Goal: Transaction & Acquisition: Book appointment/travel/reservation

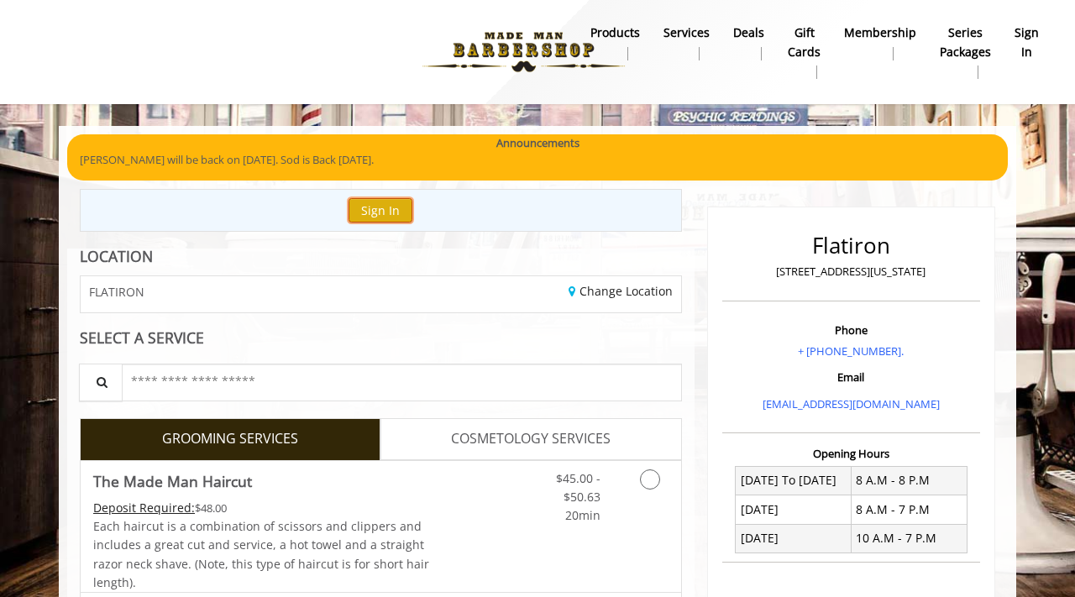
click at [401, 211] on button "Sign In" at bounding box center [381, 210] width 64 height 24
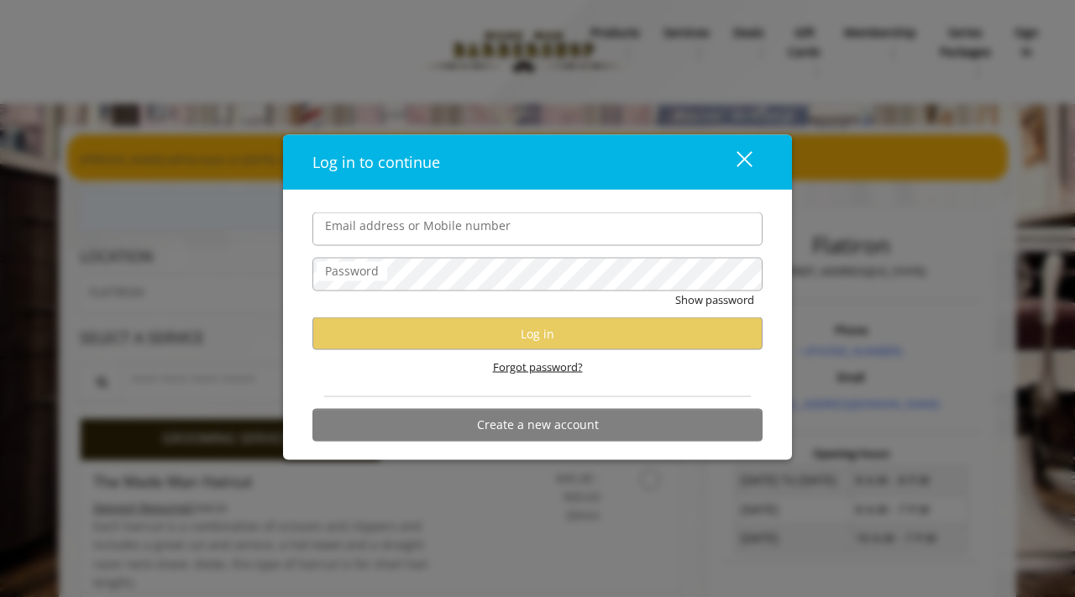
click at [509, 368] on span "Forgot password?" at bounding box center [538, 368] width 90 height 18
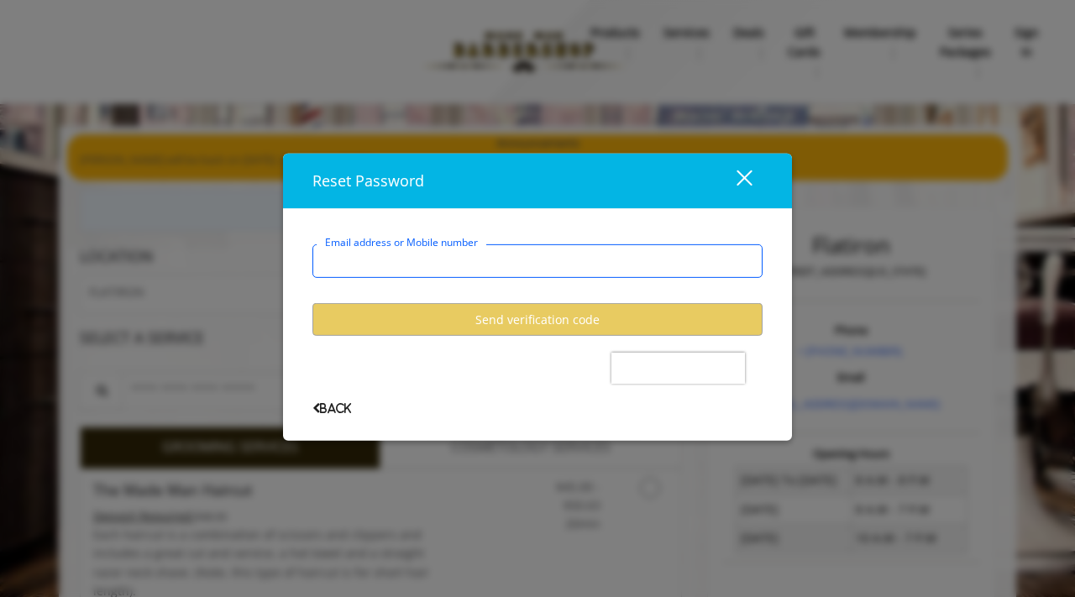
click at [509, 368] on user-forgot-password "Email address or Mobile number Send verification code Back" at bounding box center [537, 316] width 450 height 195
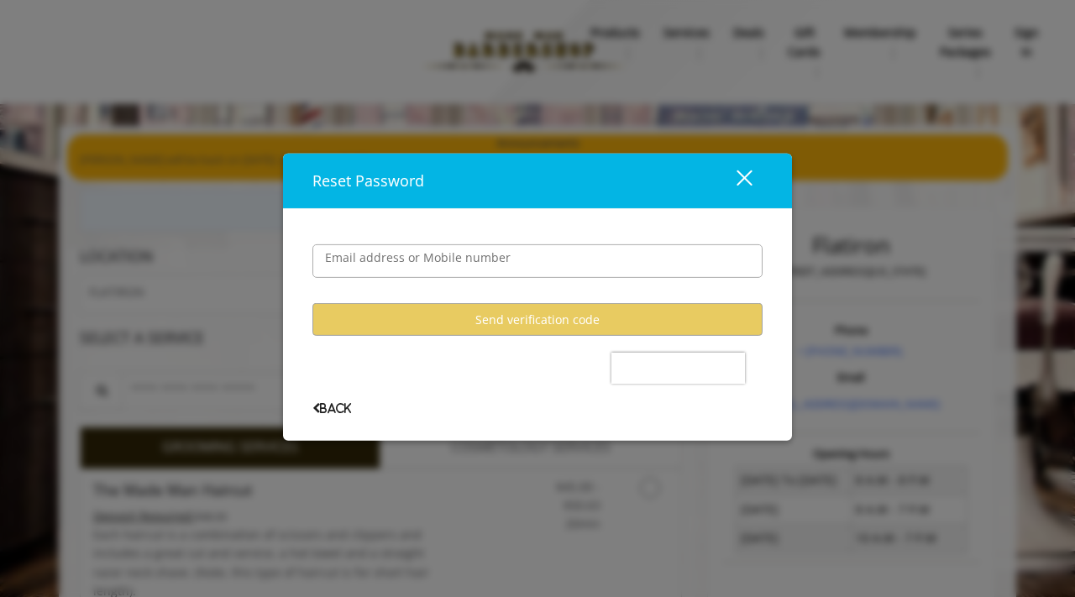
click at [753, 180] on button "close" at bounding box center [734, 181] width 57 height 34
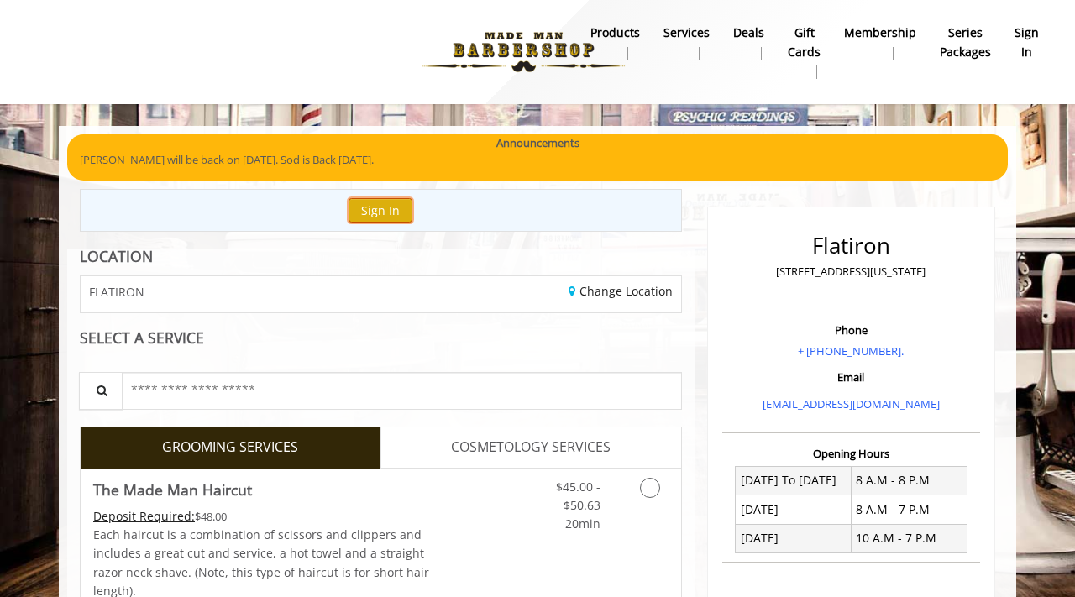
click at [370, 215] on button "Sign In" at bounding box center [381, 210] width 64 height 24
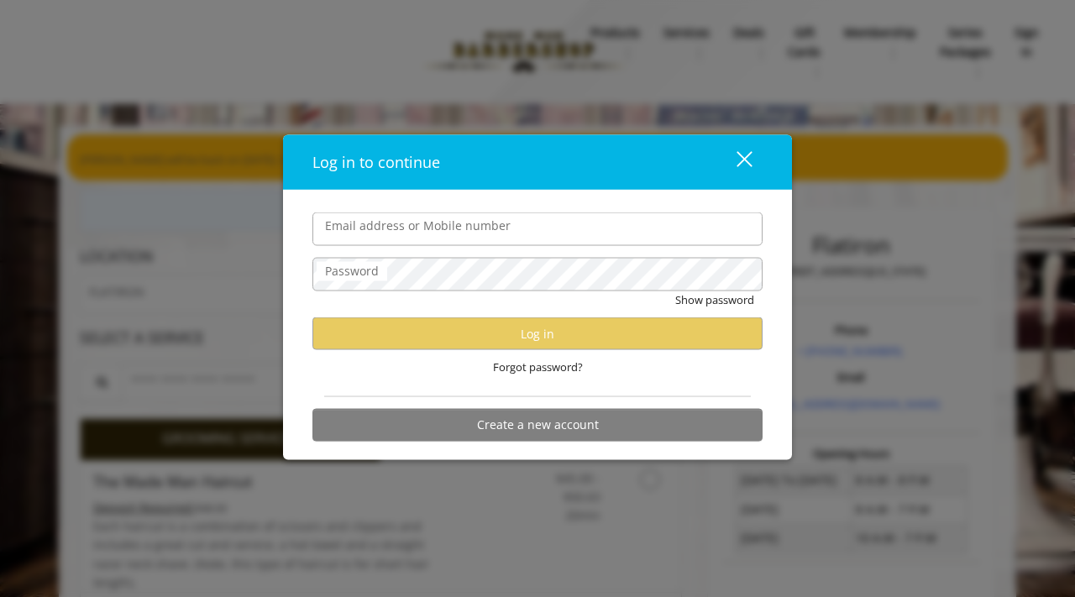
click at [384, 222] on input "Email address or Mobile number" at bounding box center [537, 229] width 450 height 34
click at [630, 356] on div "Forgot password?" at bounding box center [537, 367] width 450 height 34
click at [570, 367] on span "Forgot password?" at bounding box center [538, 368] width 90 height 18
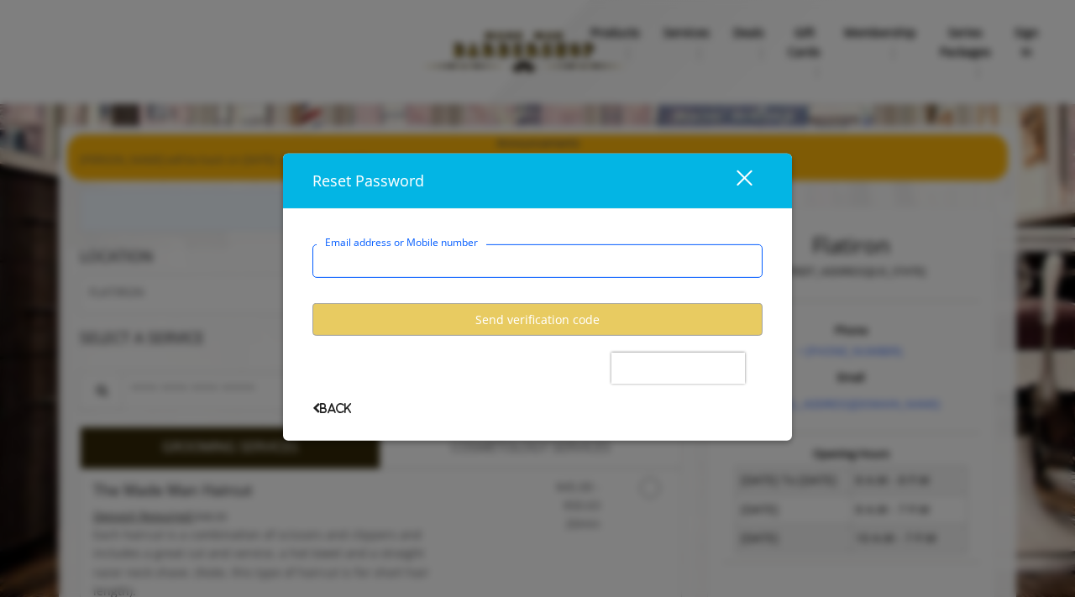
click at [515, 260] on input "Email address or Mobile number" at bounding box center [537, 261] width 450 height 34
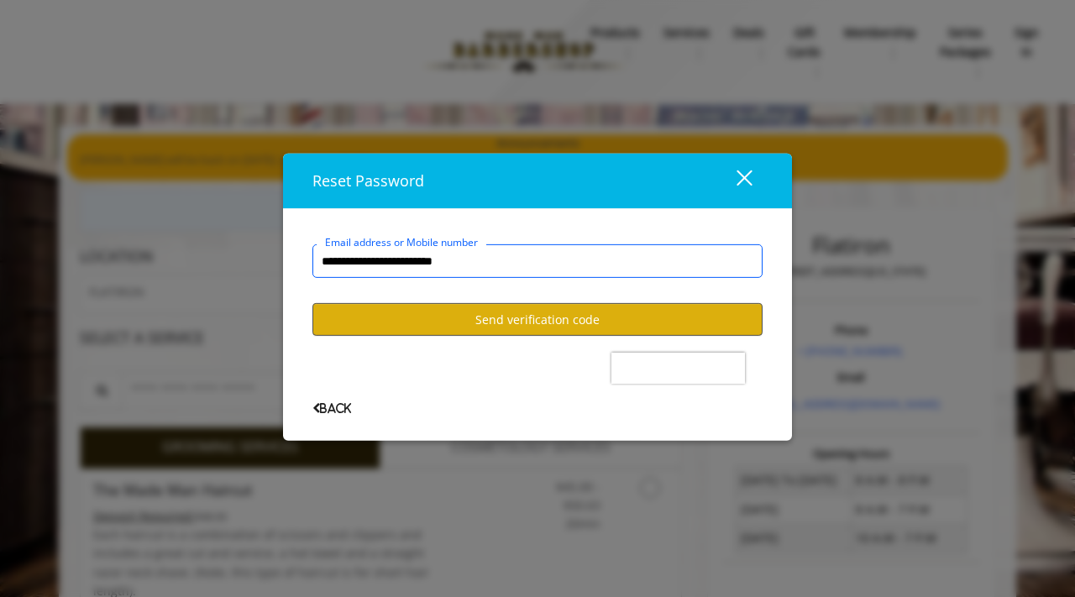
type input "**********"
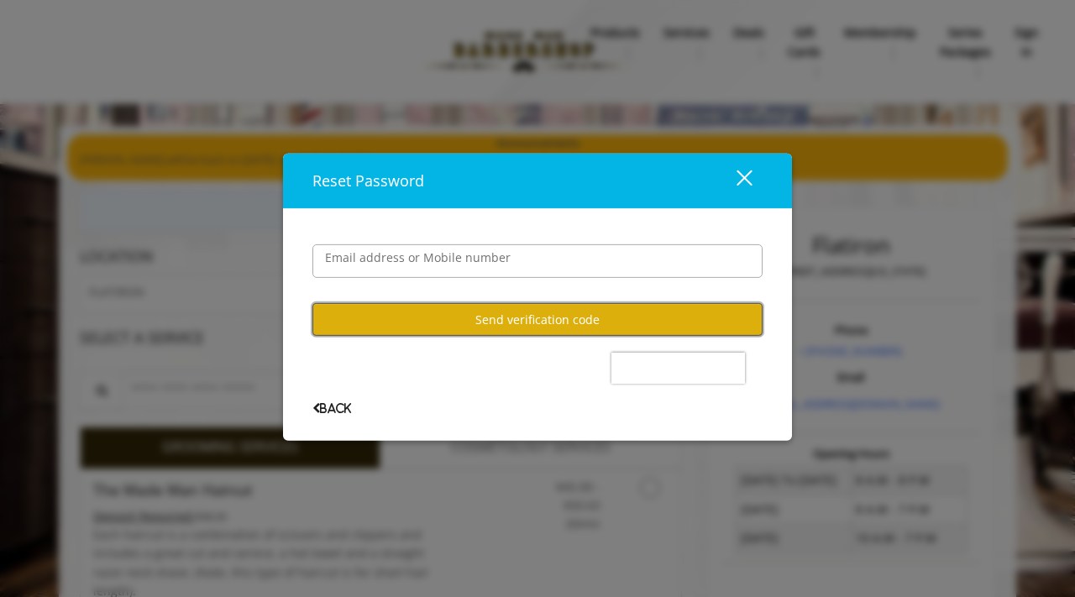
click at [430, 326] on button "Send verification code" at bounding box center [537, 319] width 450 height 33
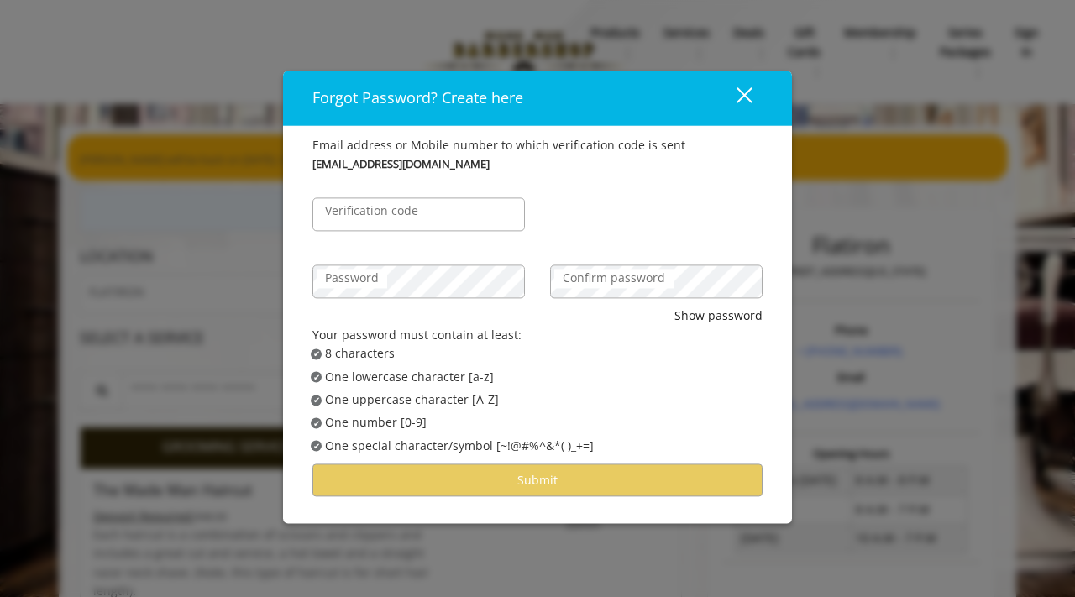
click at [401, 212] on label "Verification code" at bounding box center [372, 211] width 110 height 18
click at [401, 212] on input "Verification code" at bounding box center [418, 215] width 212 height 34
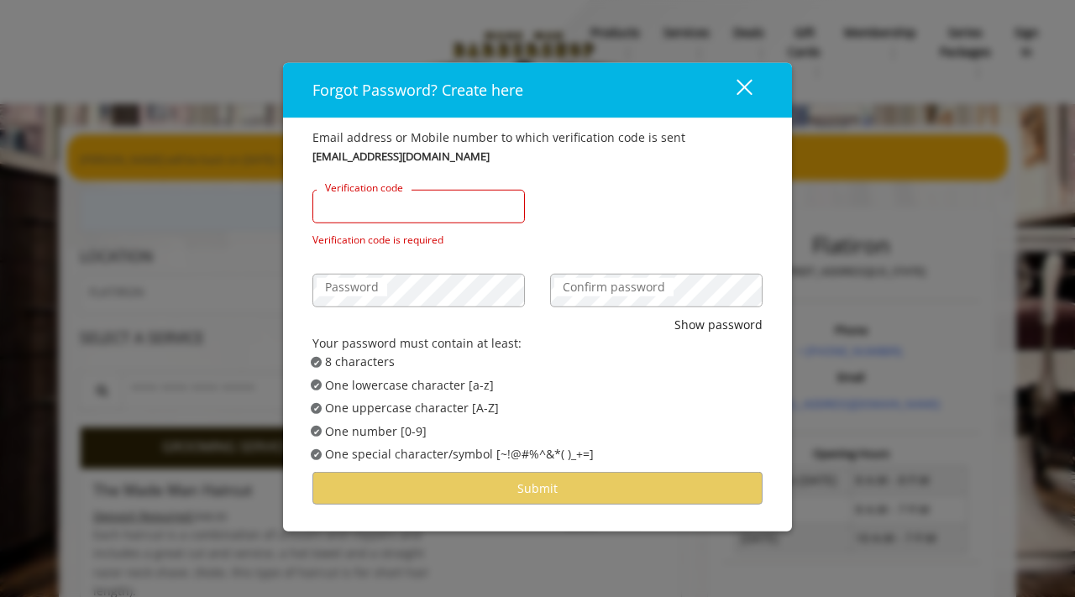
paste input "******"
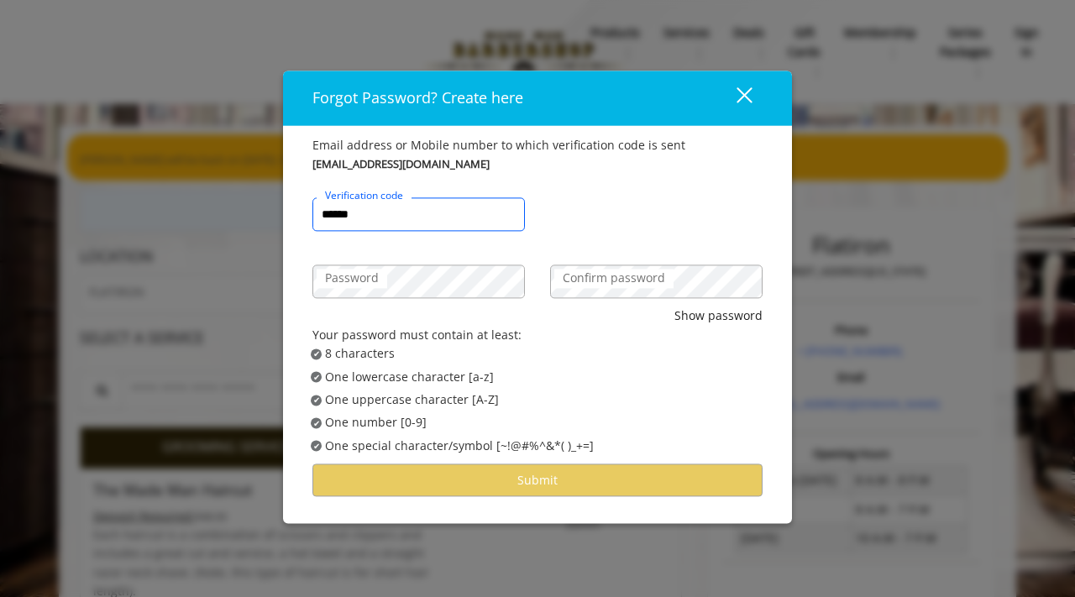
type input "******"
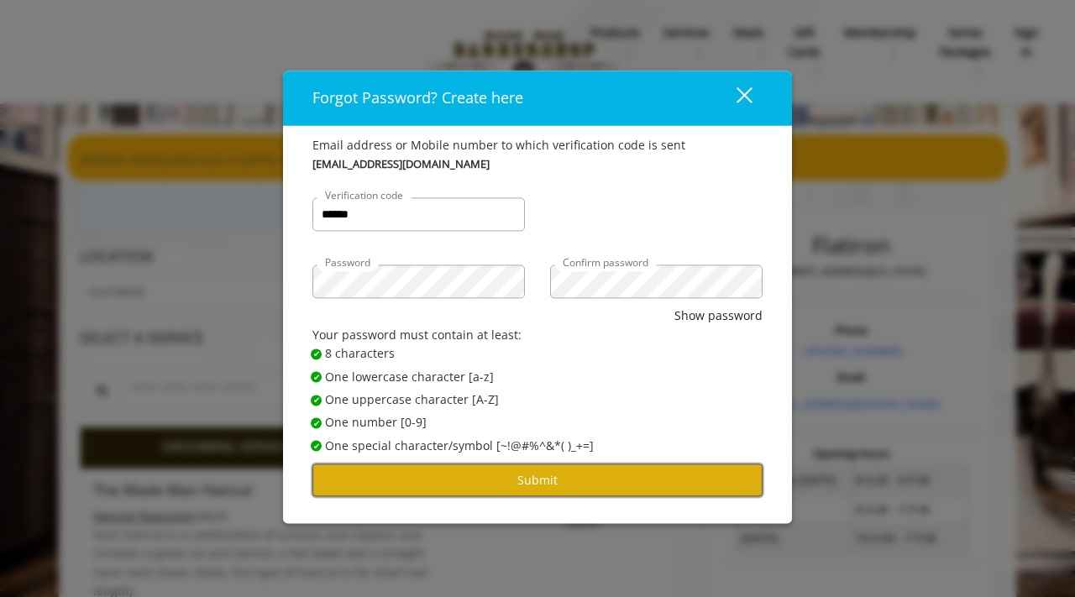
click at [640, 488] on button "Submit" at bounding box center [537, 480] width 450 height 33
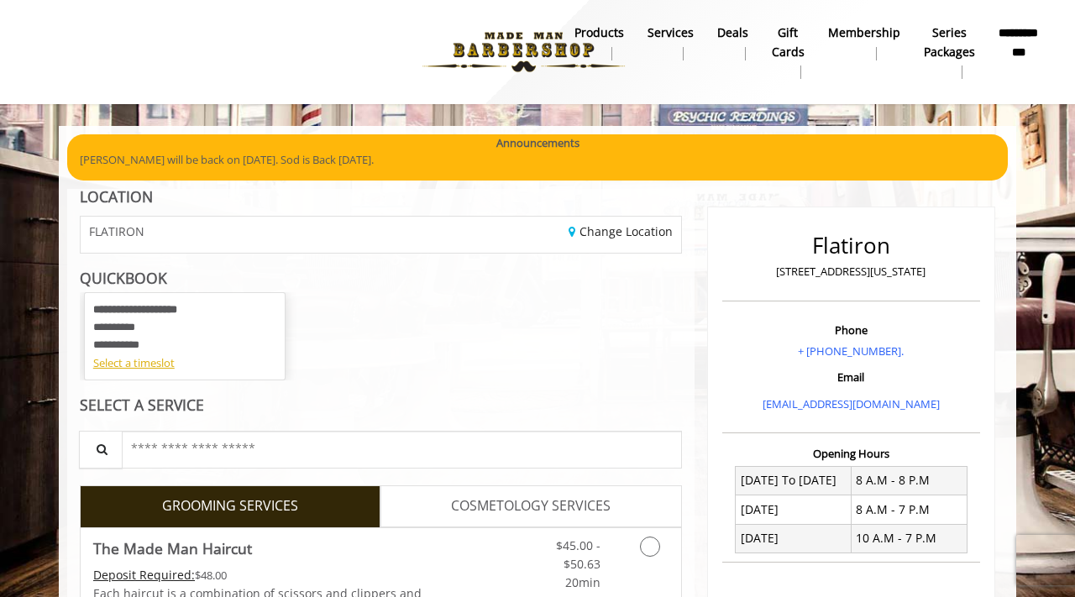
click at [975, 159] on p "[PERSON_NAME] will be back on [DATE]. Sod is Back [DATE]." at bounding box center [537, 160] width 915 height 18
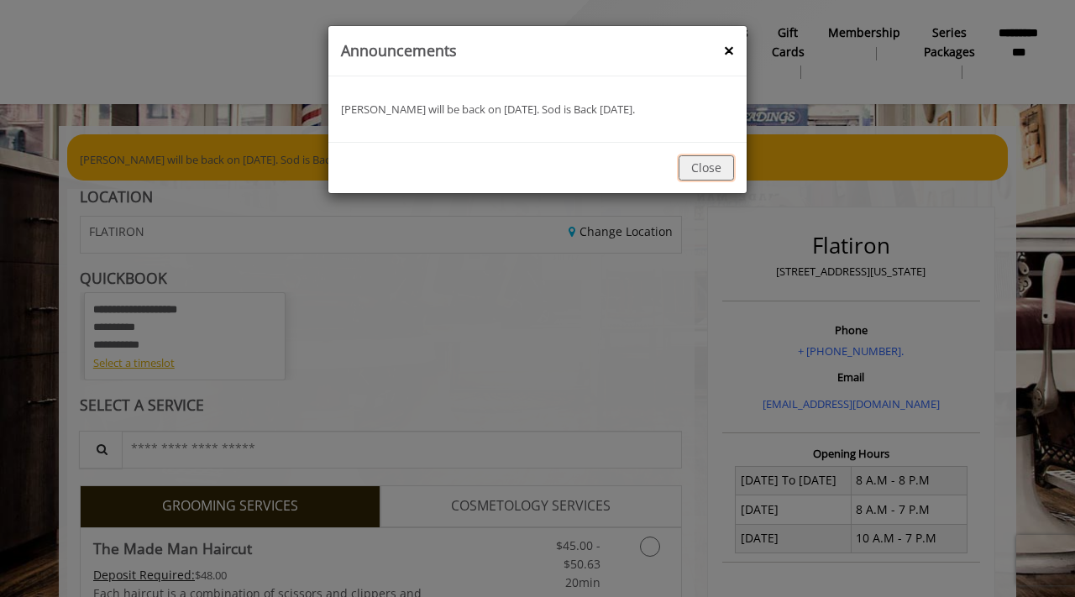
click at [725, 170] on button "Close" at bounding box center [706, 167] width 55 height 24
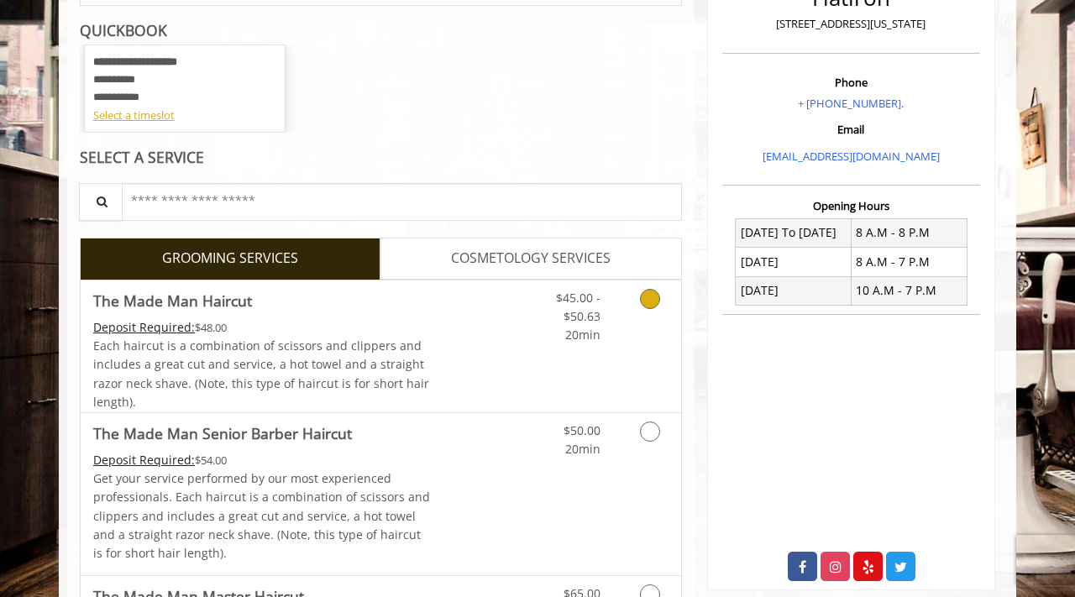
click at [649, 304] on icon "Grooming services" at bounding box center [650, 299] width 20 height 20
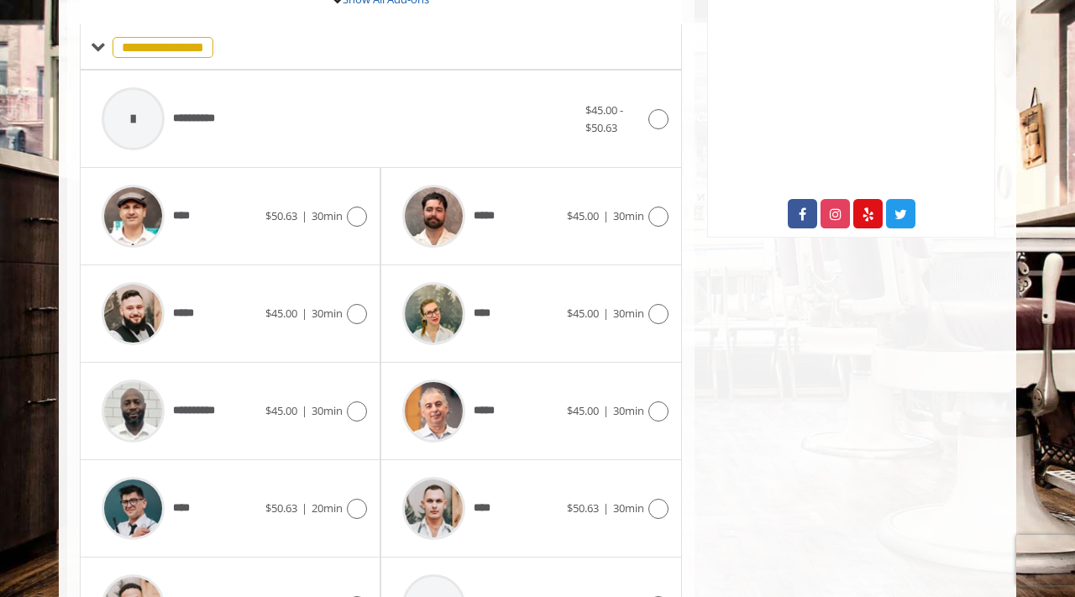
scroll to position [717, 0]
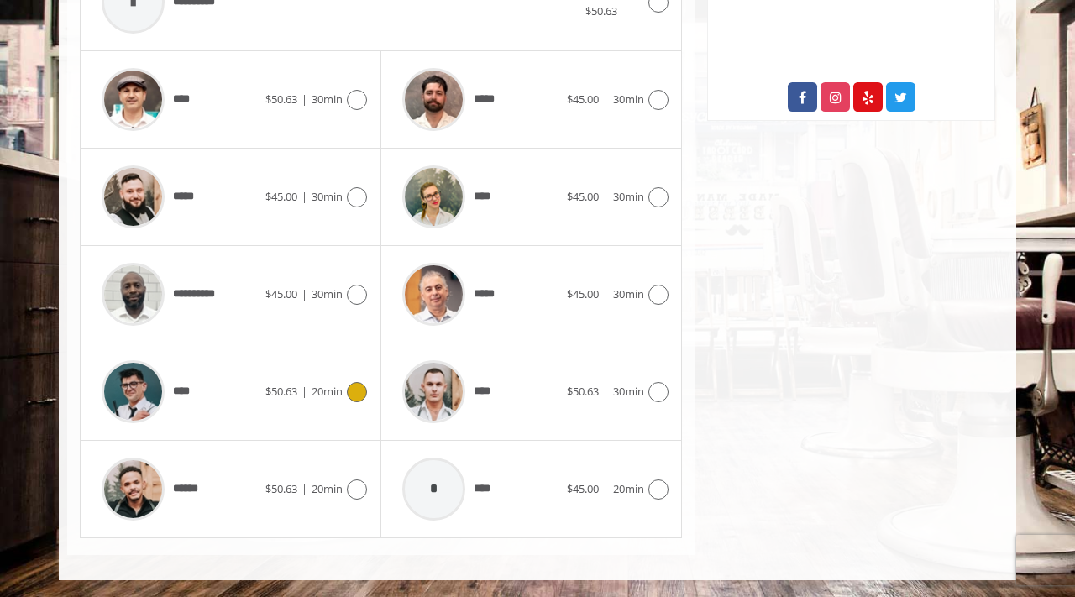
click at [229, 399] on div "****" at bounding box center [179, 392] width 172 height 80
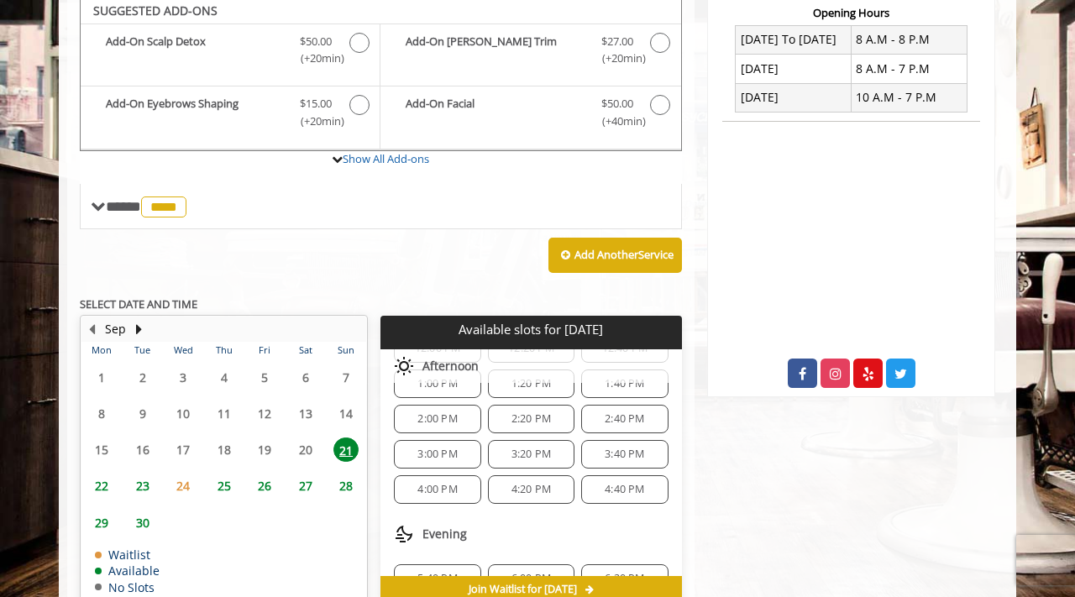
scroll to position [437, 0]
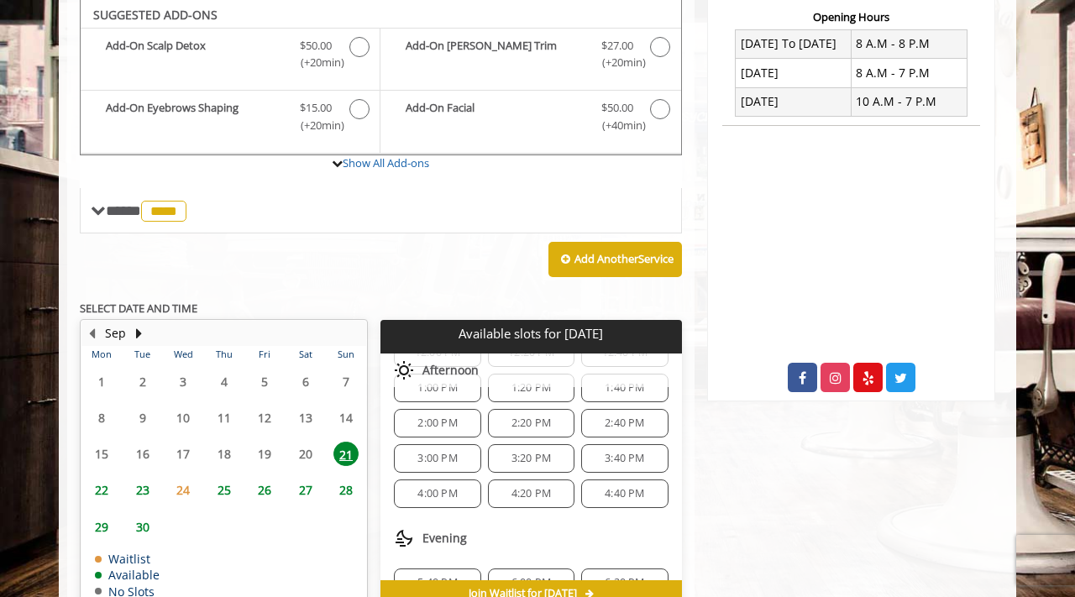
click at [458, 464] on div "3:00 PM" at bounding box center [437, 458] width 87 height 29
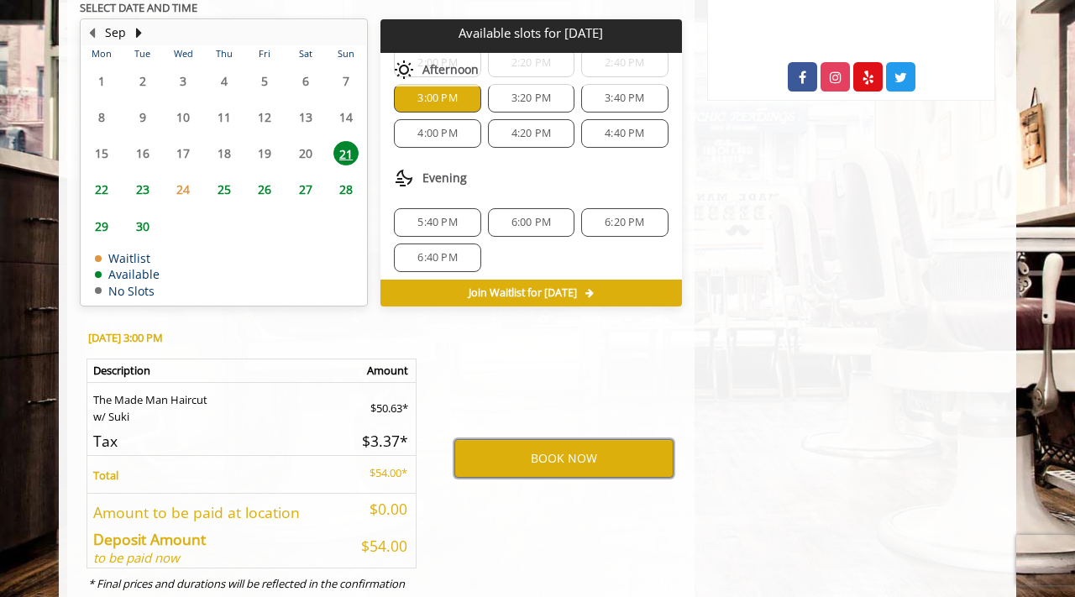
scroll to position [123, 0]
click at [548, 467] on button "BOOK NOW" at bounding box center [563, 458] width 219 height 39
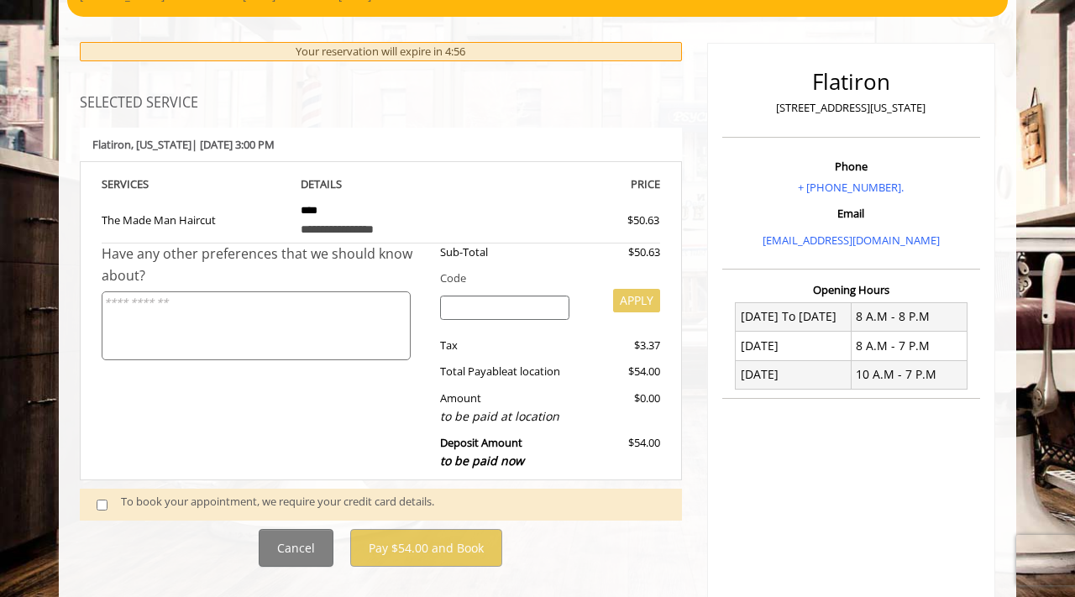
scroll to position [232, 0]
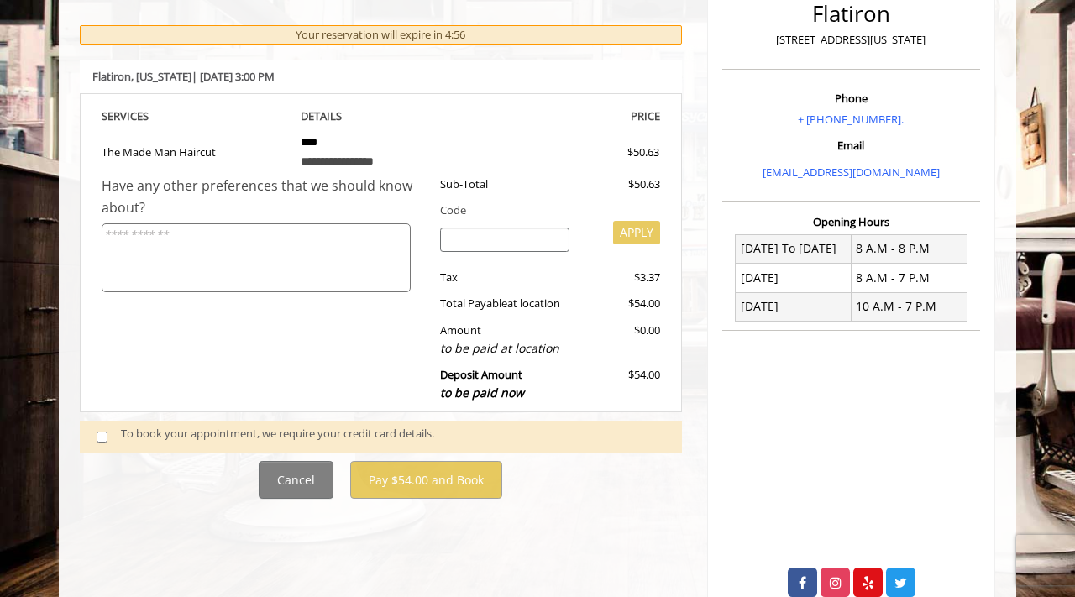
click at [96, 435] on span at bounding box center [109, 436] width 50 height 23
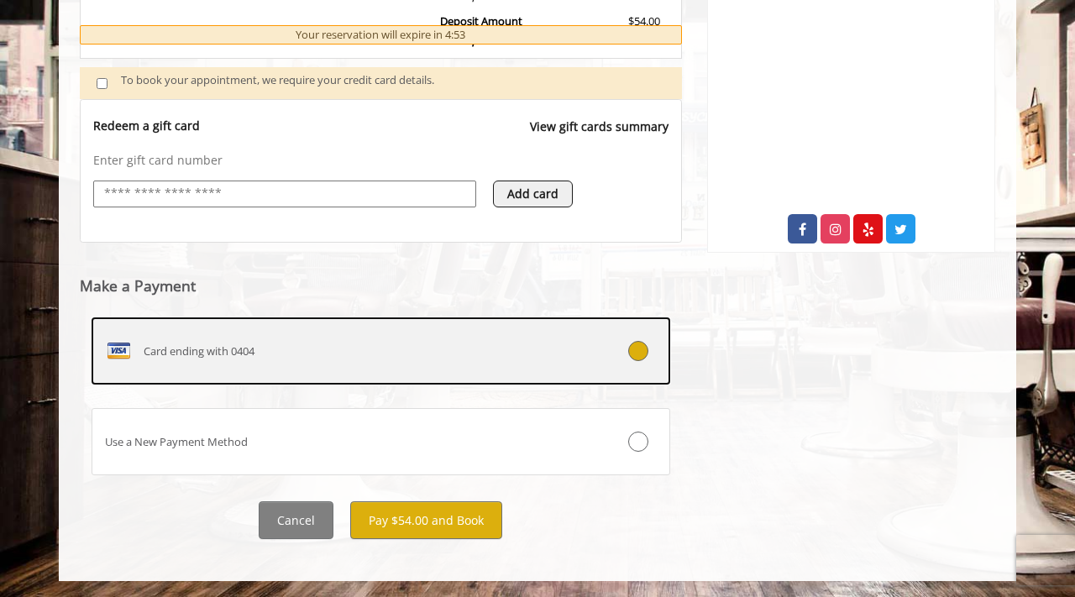
scroll to position [586, 0]
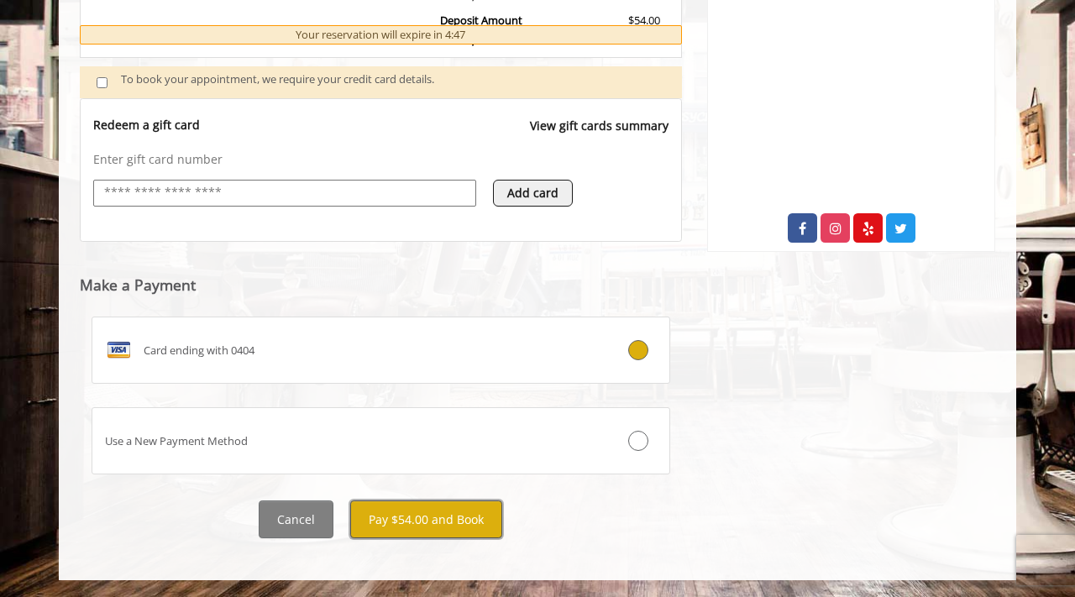
click at [365, 517] on button "Pay $54.00 and Book" at bounding box center [426, 520] width 152 height 38
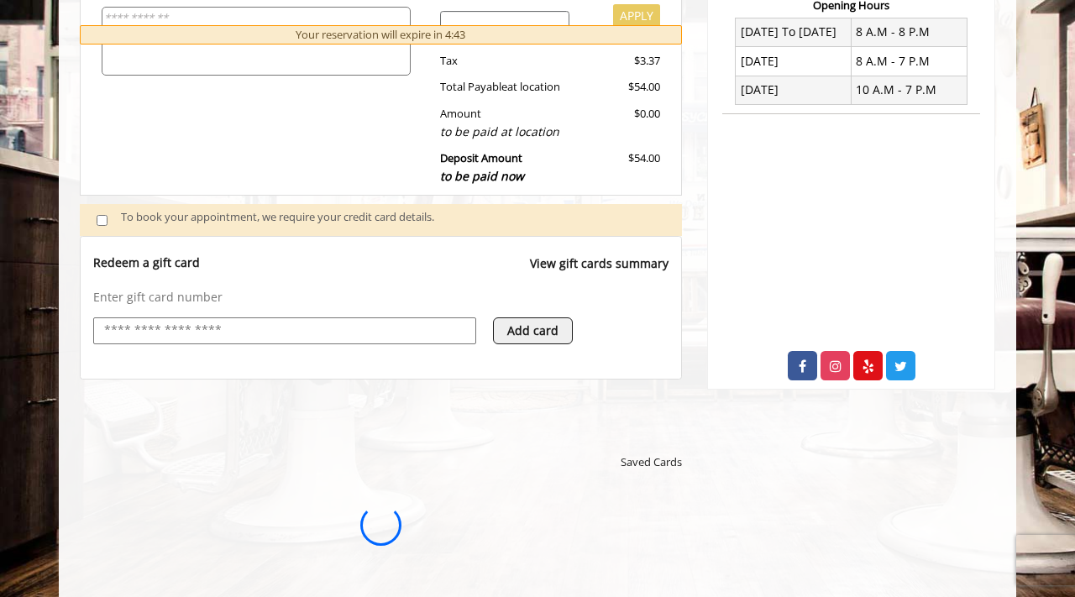
scroll to position [453, 0]
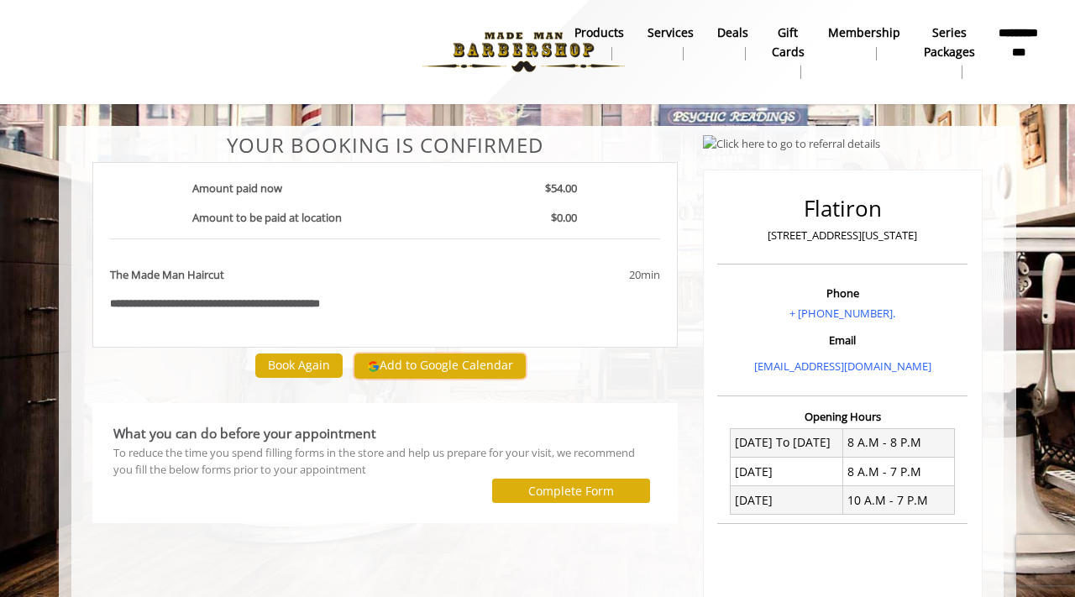
click at [415, 370] on button "Add to Google Calendar" at bounding box center [439, 366] width 171 height 25
